Goal: Transaction & Acquisition: Purchase product/service

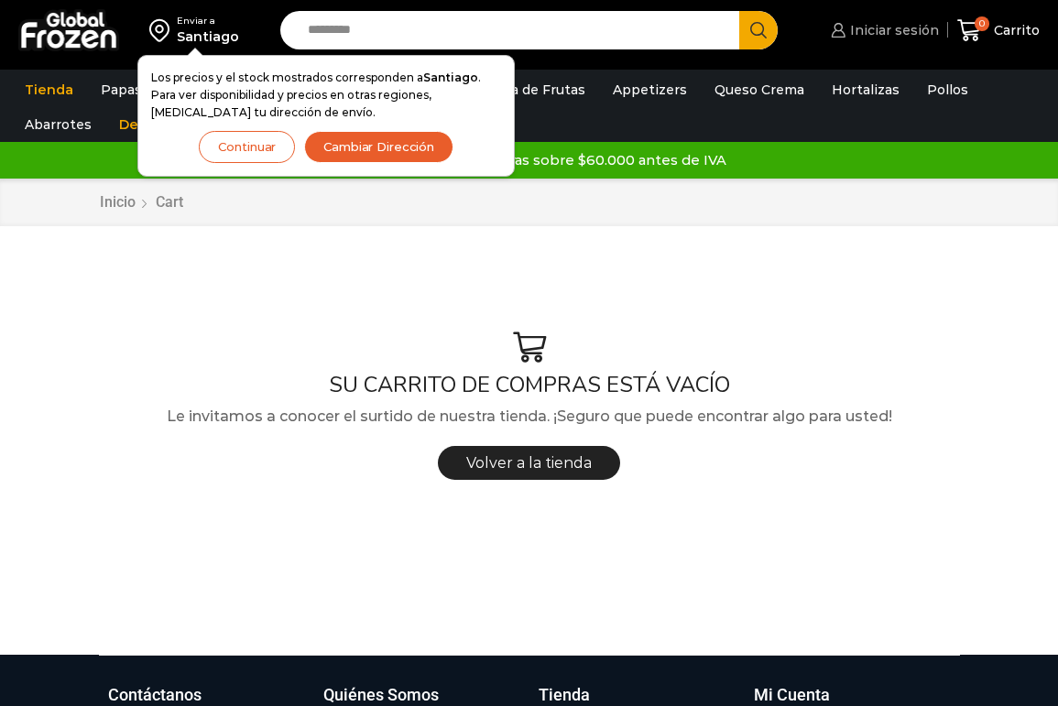
click at [898, 36] on span "Iniciar sesión" at bounding box center [892, 30] width 93 height 18
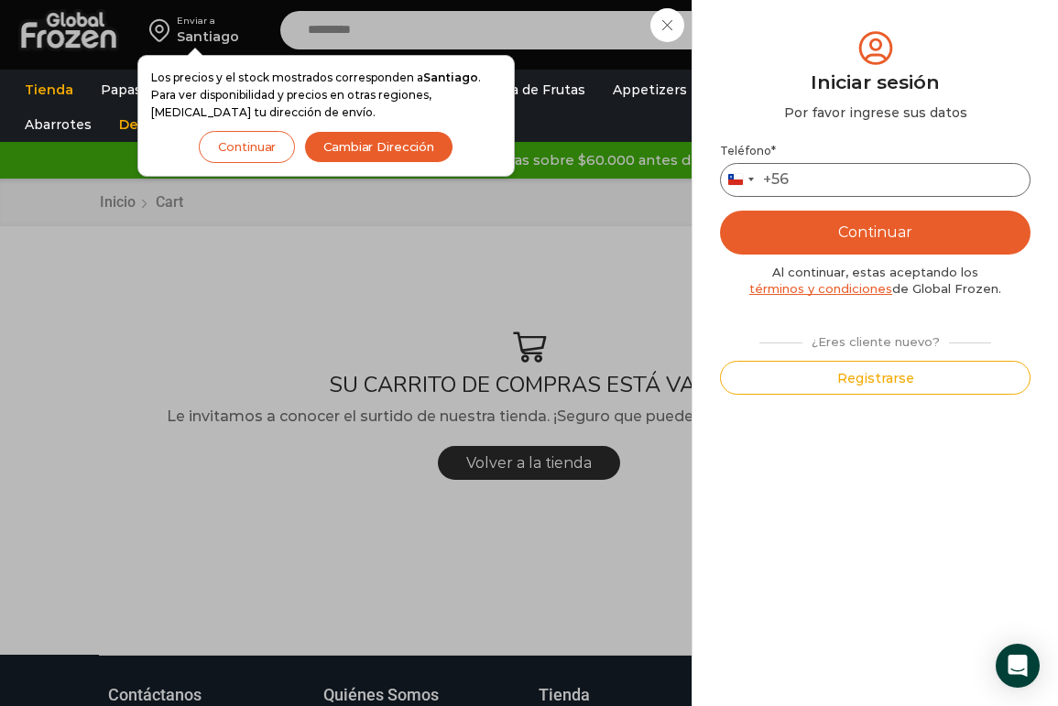
click at [850, 180] on input "Teléfono *" at bounding box center [875, 180] width 311 height 34
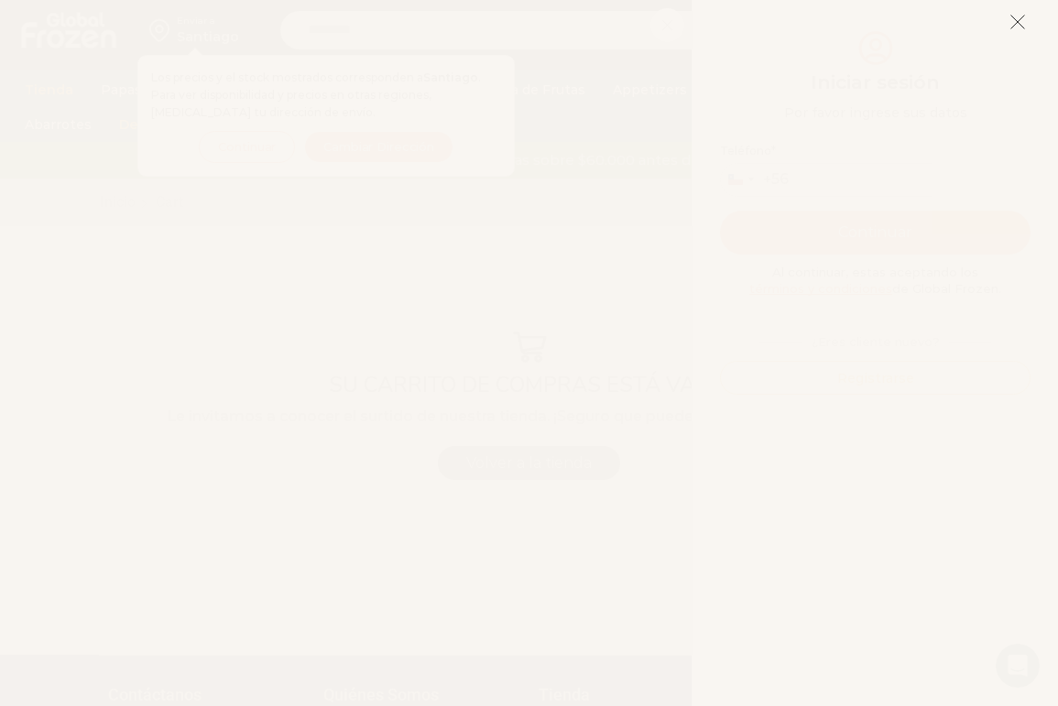
click at [1021, 24] on icon at bounding box center [1018, 22] width 16 height 16
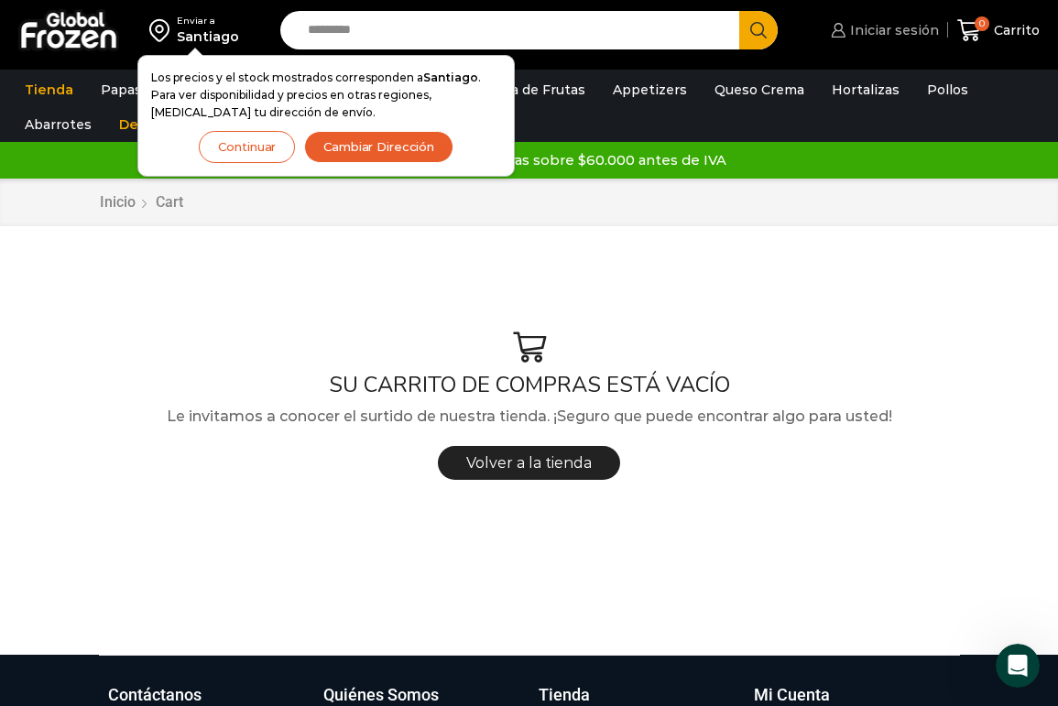
click at [906, 30] on span "Iniciar sesión" at bounding box center [892, 30] width 93 height 18
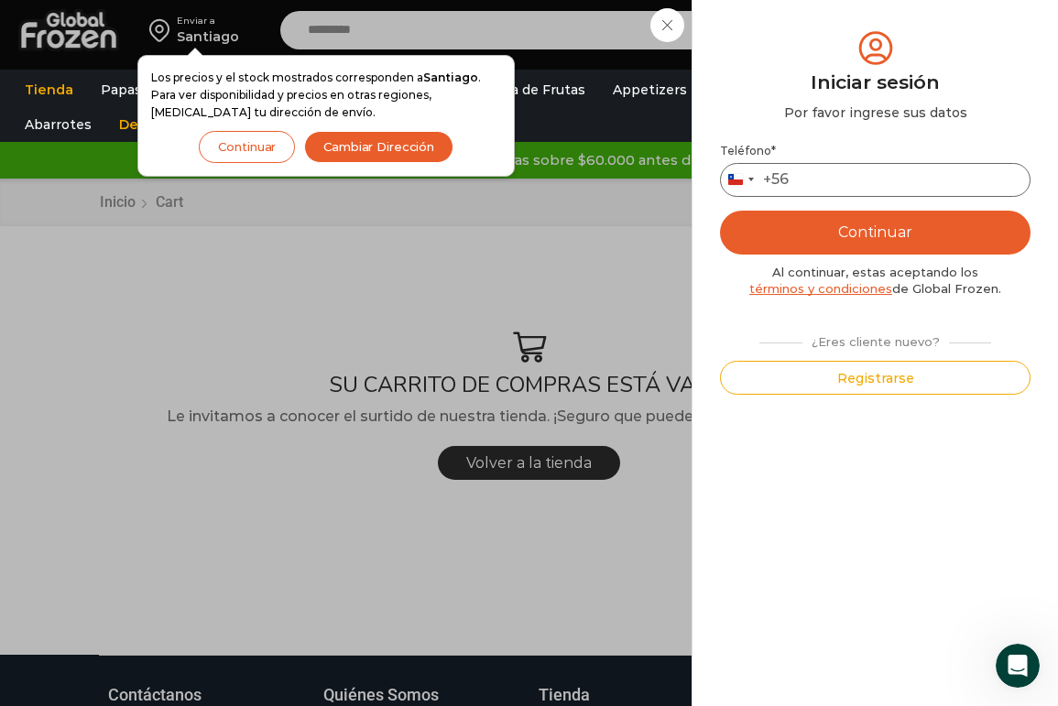
click at [840, 178] on input "Teléfono *" at bounding box center [875, 180] width 311 height 34
type input "*********"
click at [837, 228] on button "Continuar" at bounding box center [875, 233] width 311 height 44
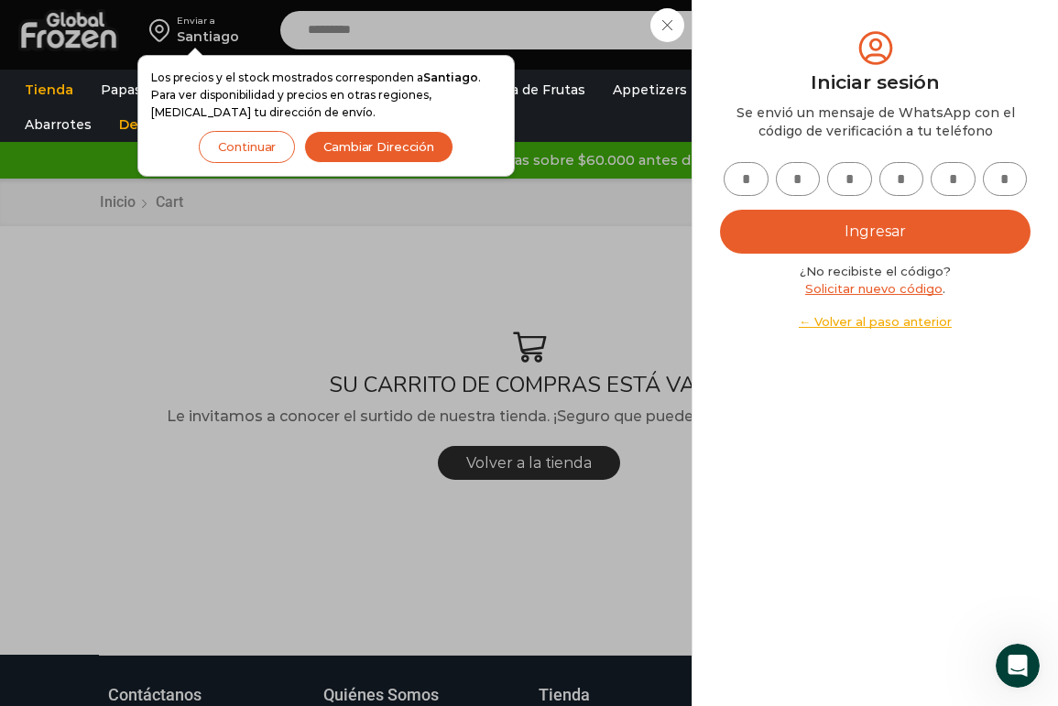
click at [748, 184] on input "text" at bounding box center [746, 179] width 45 height 34
type input "*"
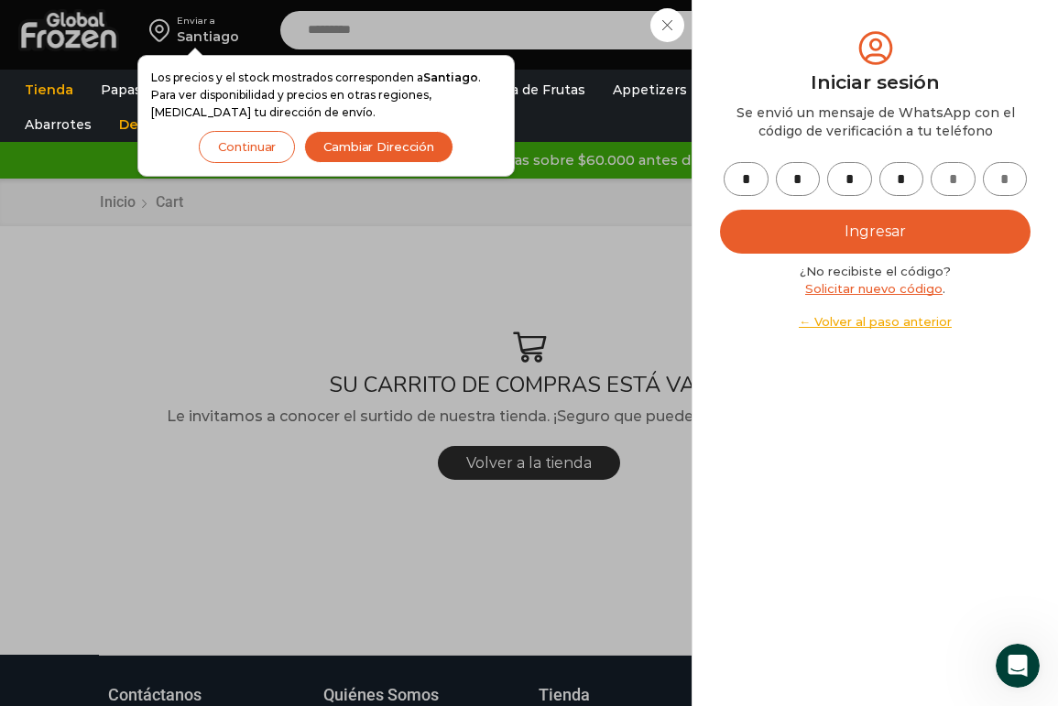
type input "*"
click at [842, 235] on button "Ingresar" at bounding box center [875, 232] width 311 height 44
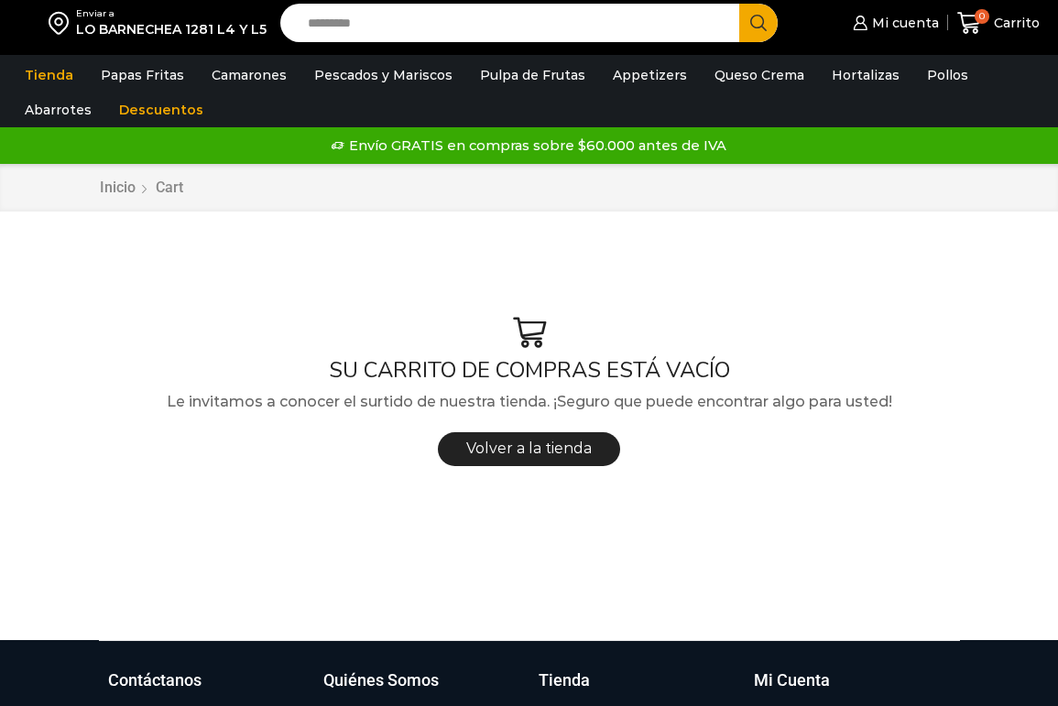
click at [498, 573] on div "SU CARRITO DE COMPRAS ESTÁ VACÍO Le invitamos a conocer el surtido de nuestra t…" at bounding box center [529, 438] width 889 height 406
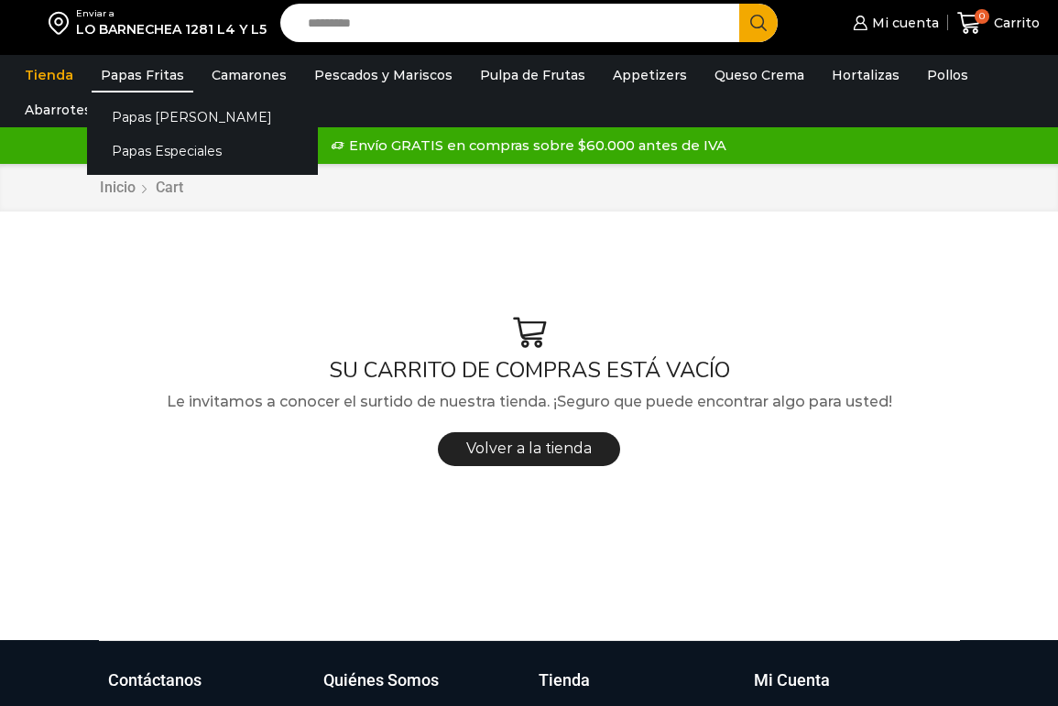
click at [158, 73] on link "Papas Fritas" at bounding box center [143, 75] width 102 height 35
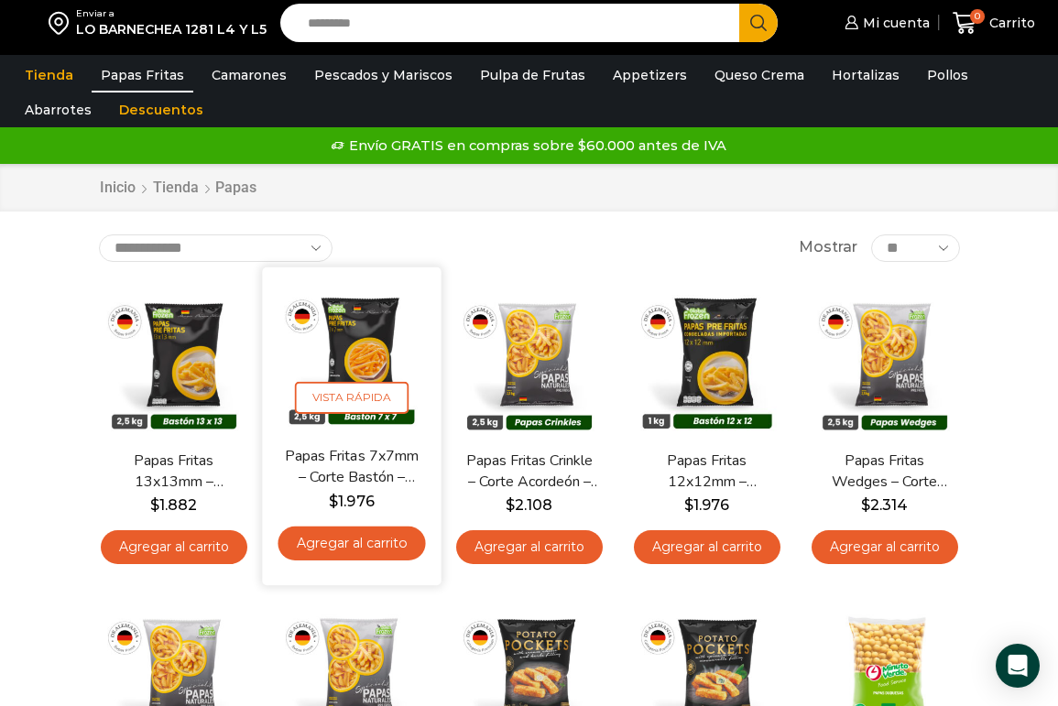
click at [379, 349] on img at bounding box center [351, 356] width 151 height 151
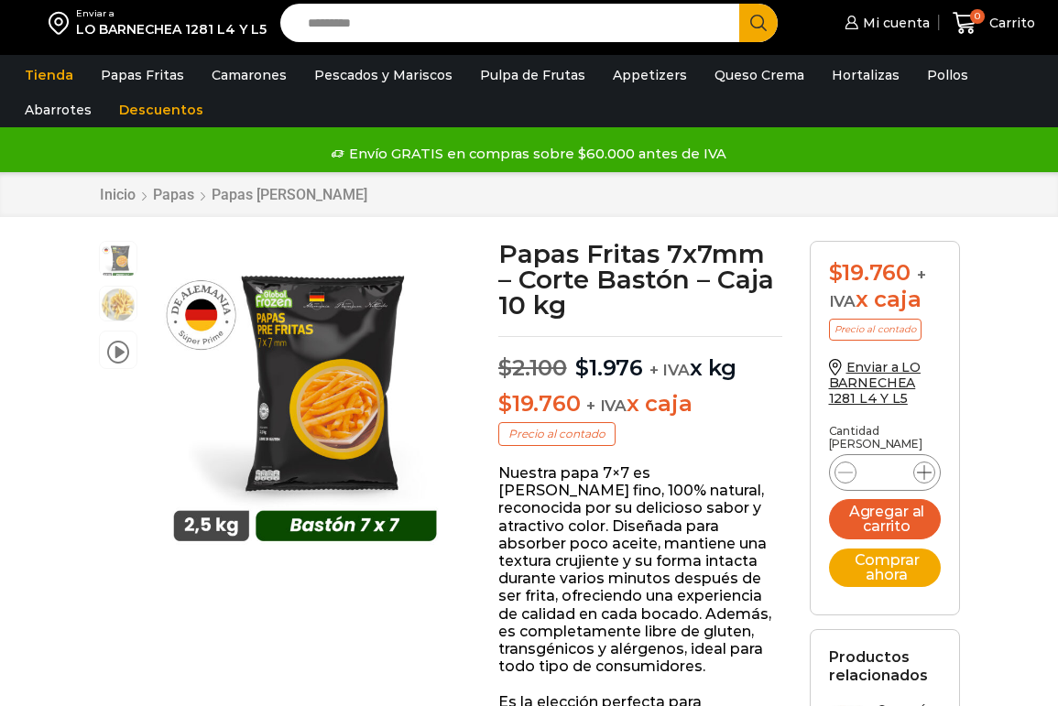
click at [929, 465] on icon at bounding box center [924, 472] width 15 height 15
type input "*"
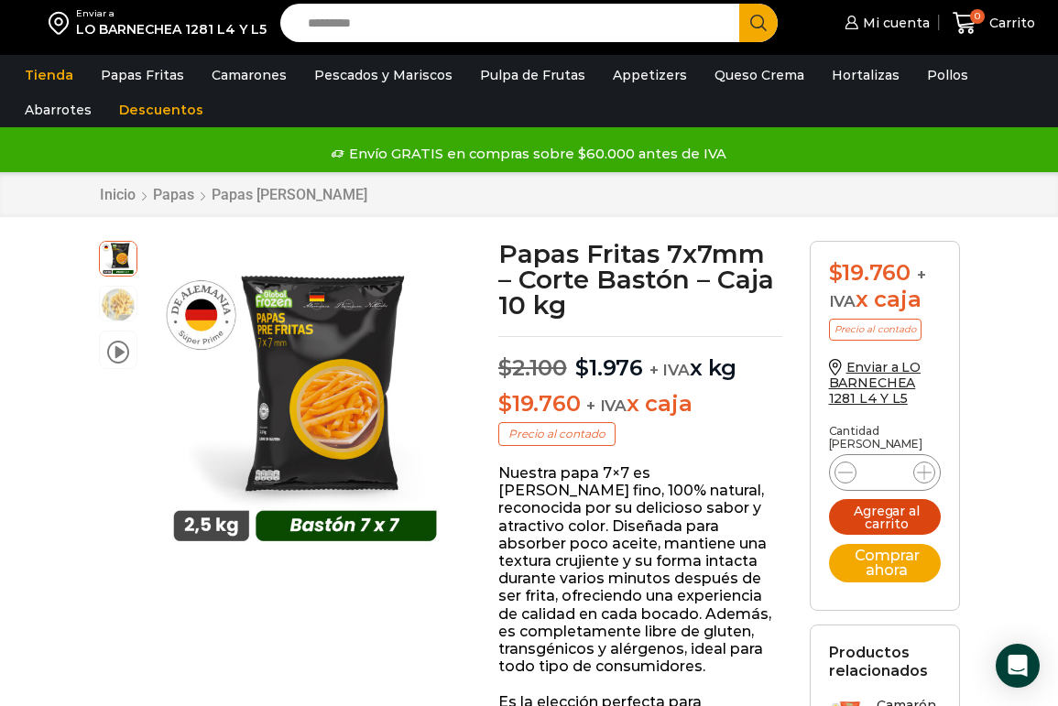
click at [919, 505] on button "Agregar al carrito" at bounding box center [885, 517] width 112 height 36
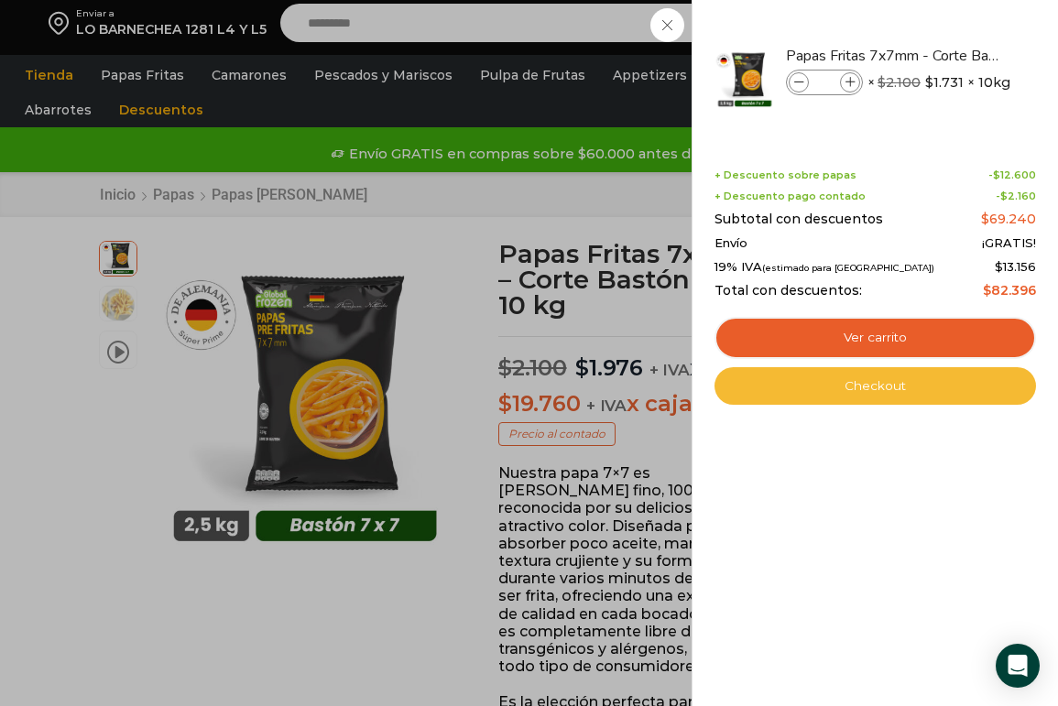
click at [901, 377] on link "Checkout" at bounding box center [876, 386] width 322 height 38
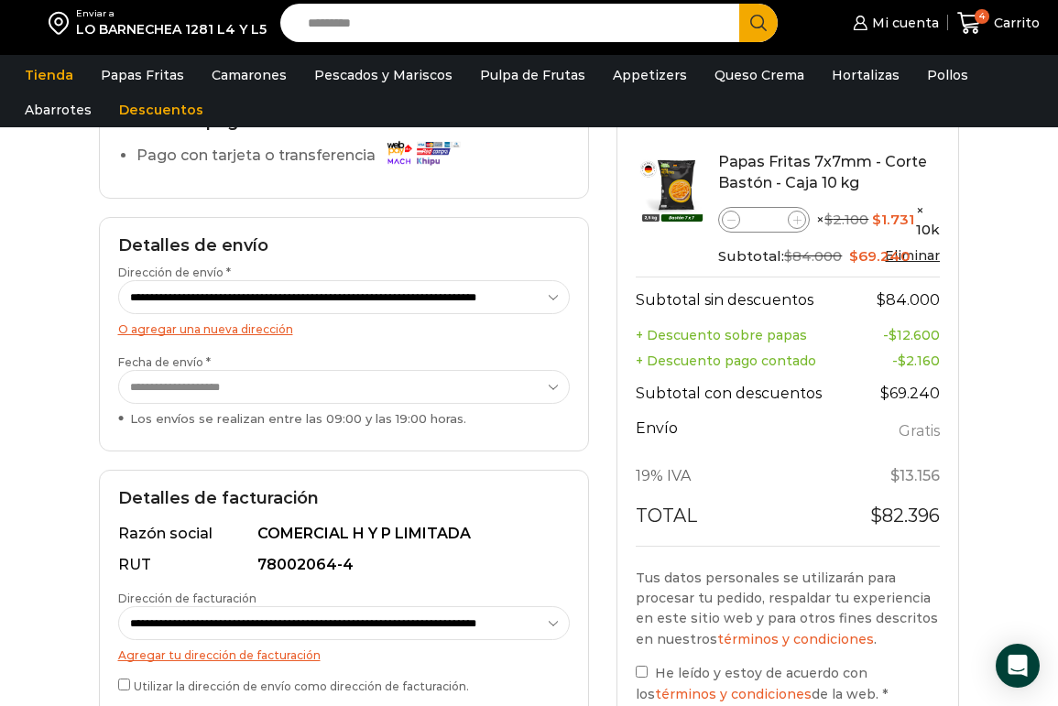
scroll to position [183, 0]
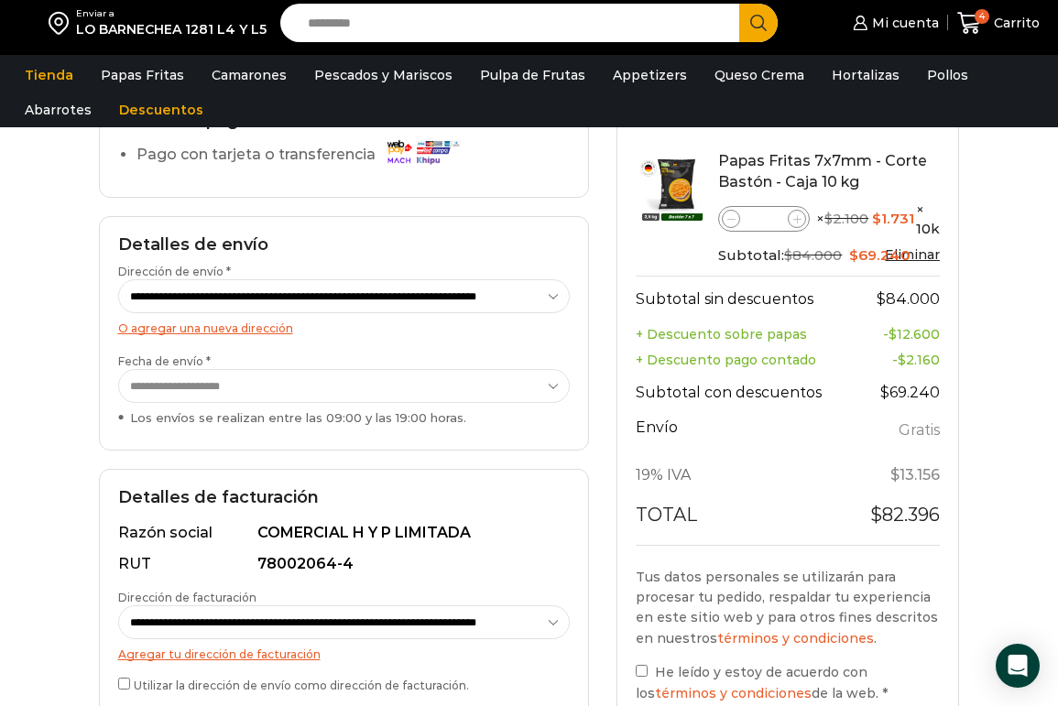
click at [452, 375] on select "**********" at bounding box center [344, 386] width 453 height 34
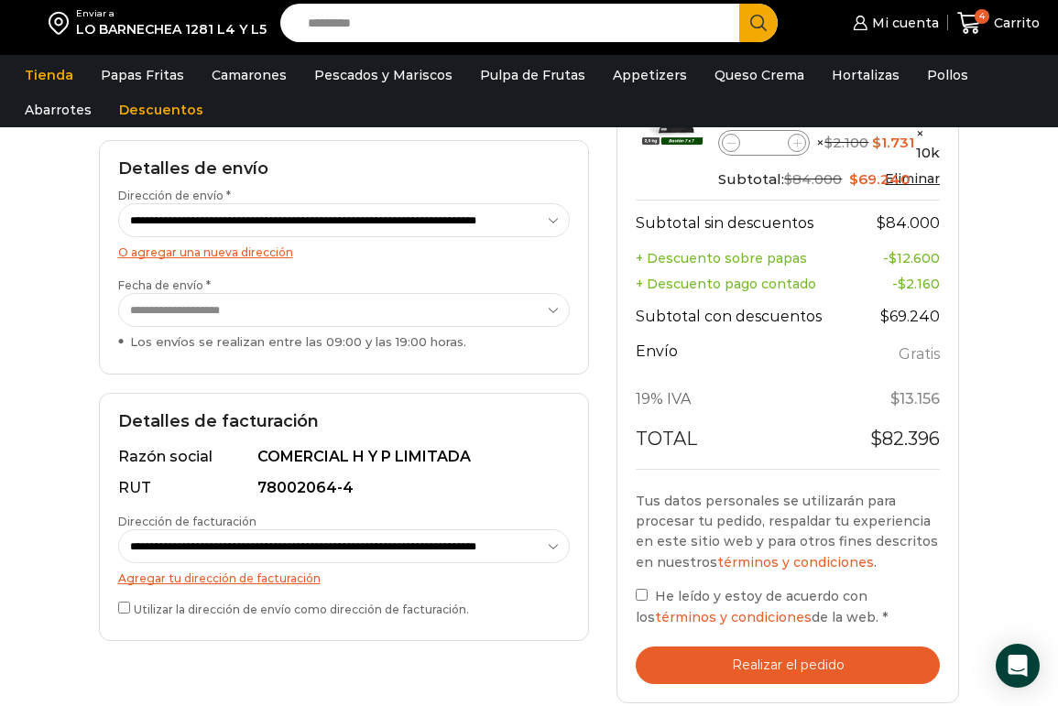
scroll to position [366, 0]
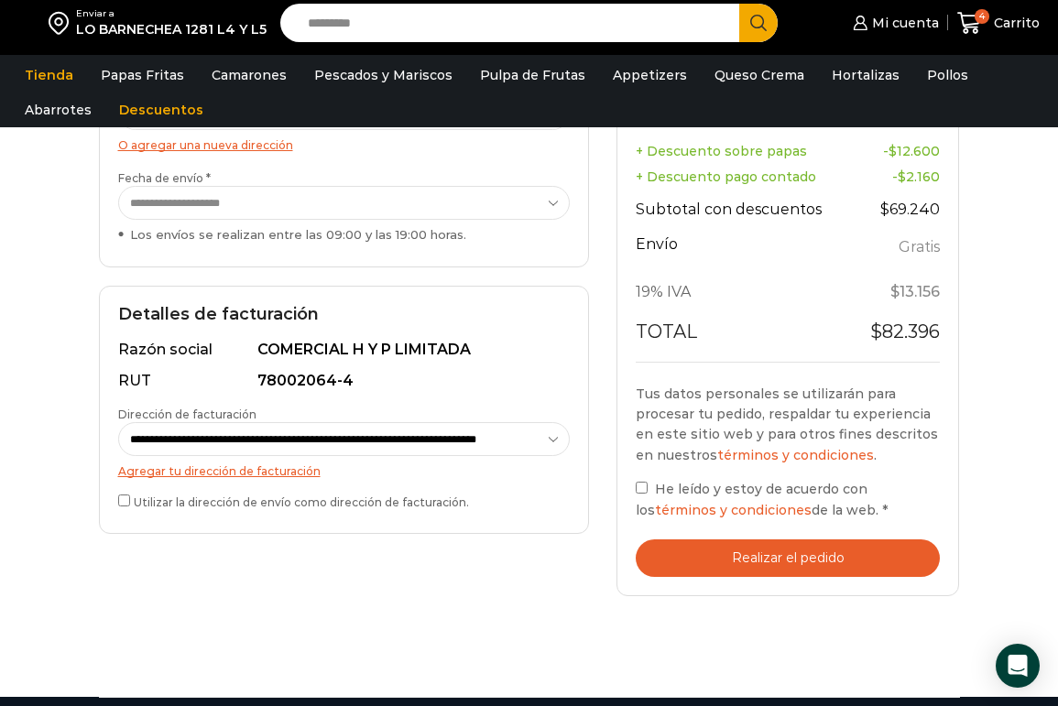
click at [452, 628] on div "Carrito de compras Checkout Estado del pedido ¿Tenés un cupón de descuento? Hac…" at bounding box center [529, 252] width 889 height 890
drag, startPoint x: 728, startPoint y: 560, endPoint x: 598, endPoint y: 547, distance: 130.7
click at [728, 559] on button "Realizar el pedido" at bounding box center [788, 559] width 304 height 38
